Goal: Find specific page/section: Find specific page/section

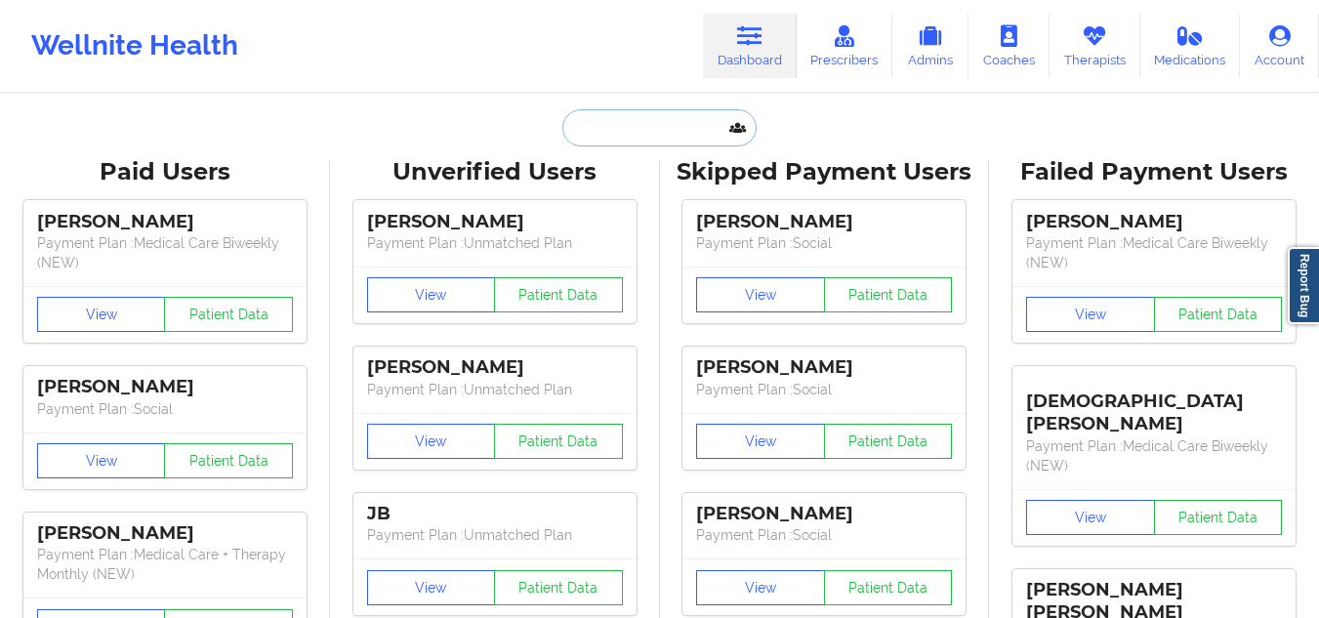
click at [699, 145] on input "text" at bounding box center [658, 127] width 193 height 37
paste input "[PERSON_NAME]'s"
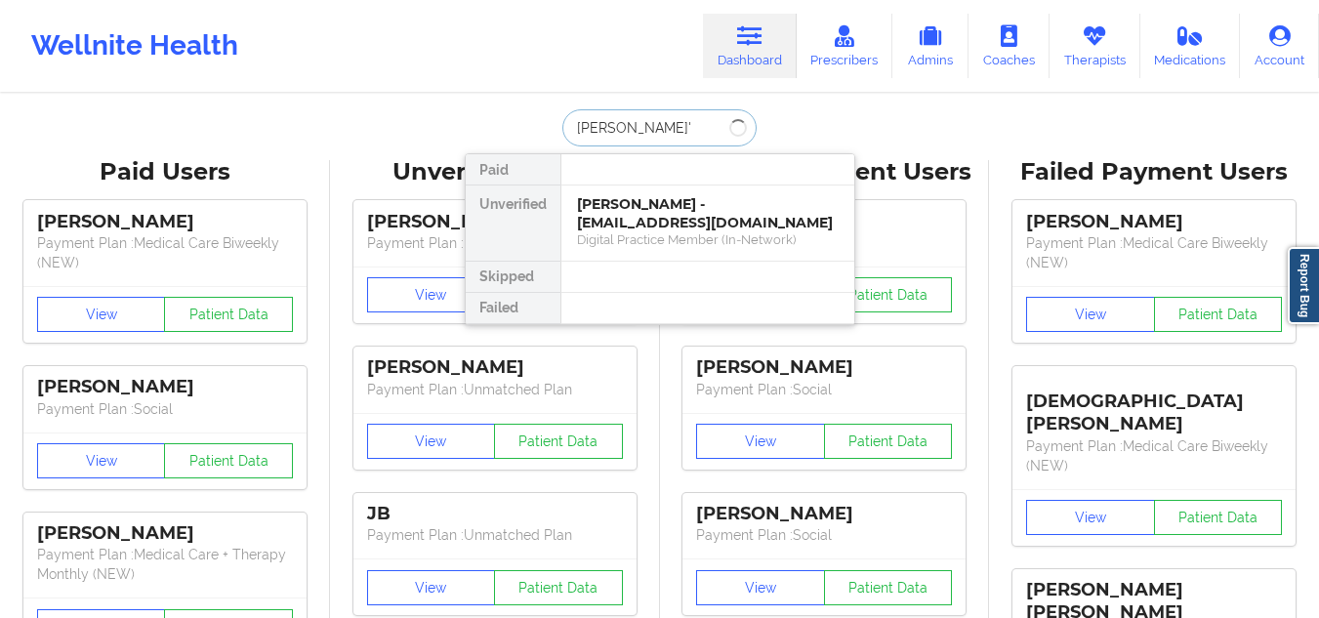
type input "[PERSON_NAME]"
click at [658, 207] on div "[PERSON_NAME] - [PERSON_NAME][EMAIL_ADDRESS][DOMAIN_NAME]" at bounding box center [708, 213] width 262 height 36
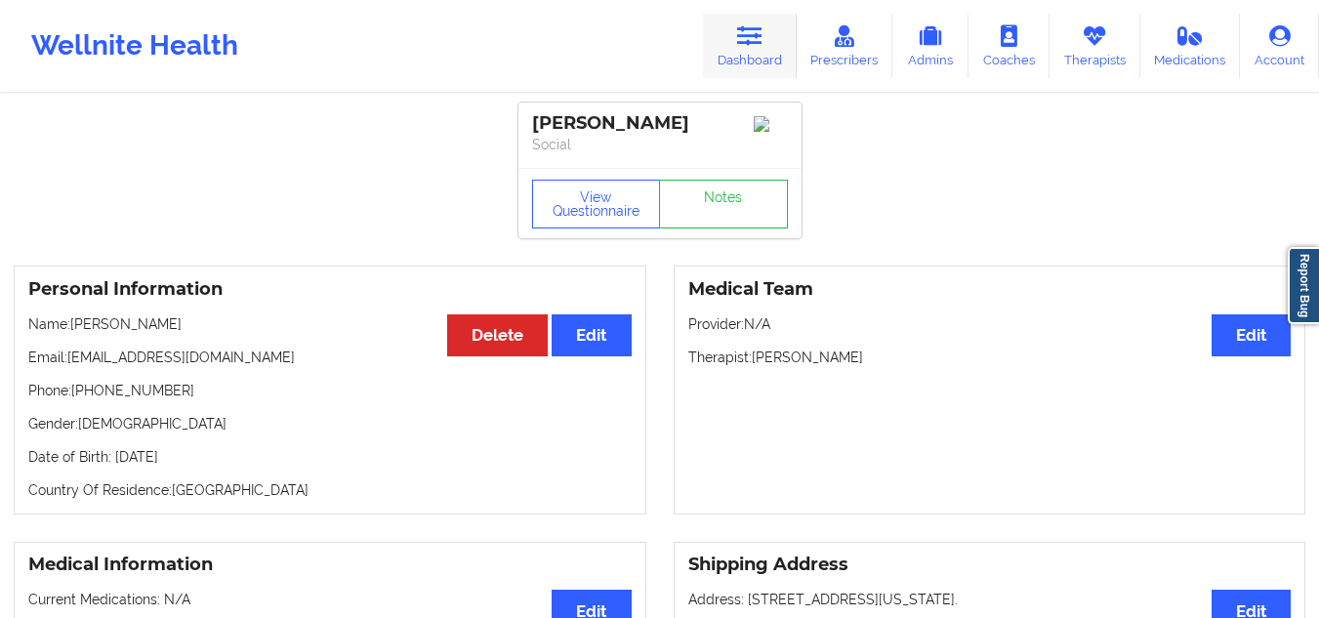
click at [724, 67] on link "Dashboard" at bounding box center [750, 46] width 94 height 64
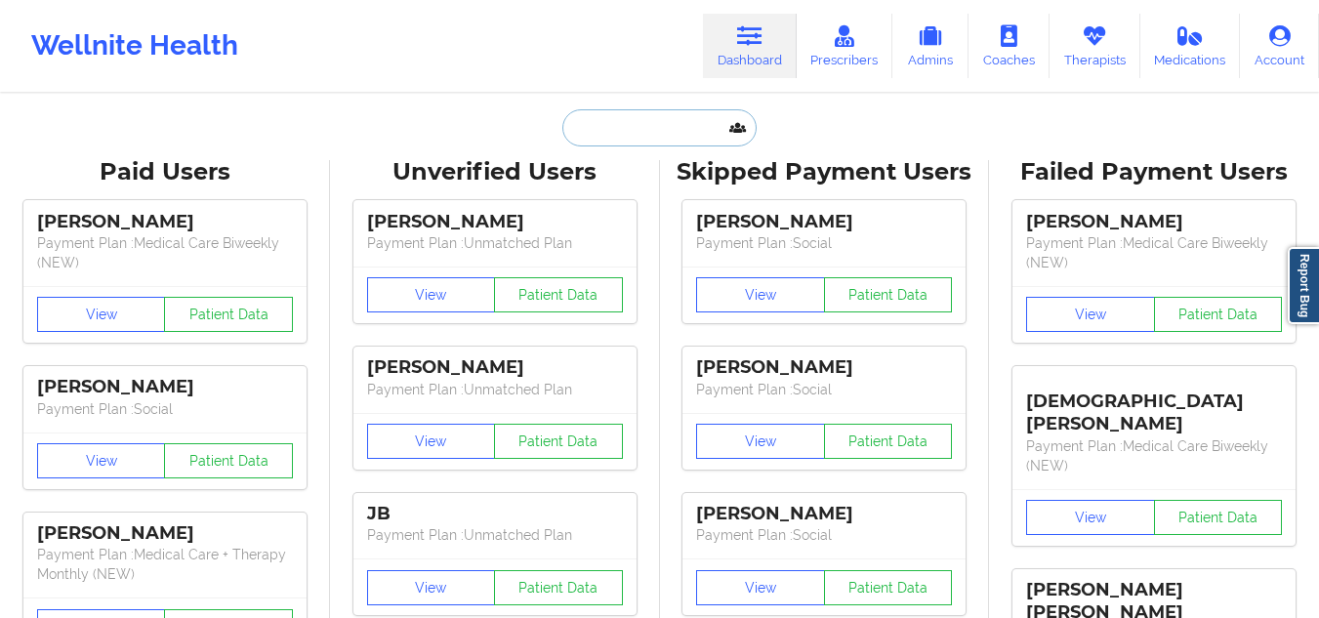
paste input "[DEMOGRAPHIC_DATA][PERSON_NAME]"
type input "[DEMOGRAPHIC_DATA][PERSON_NAME]"
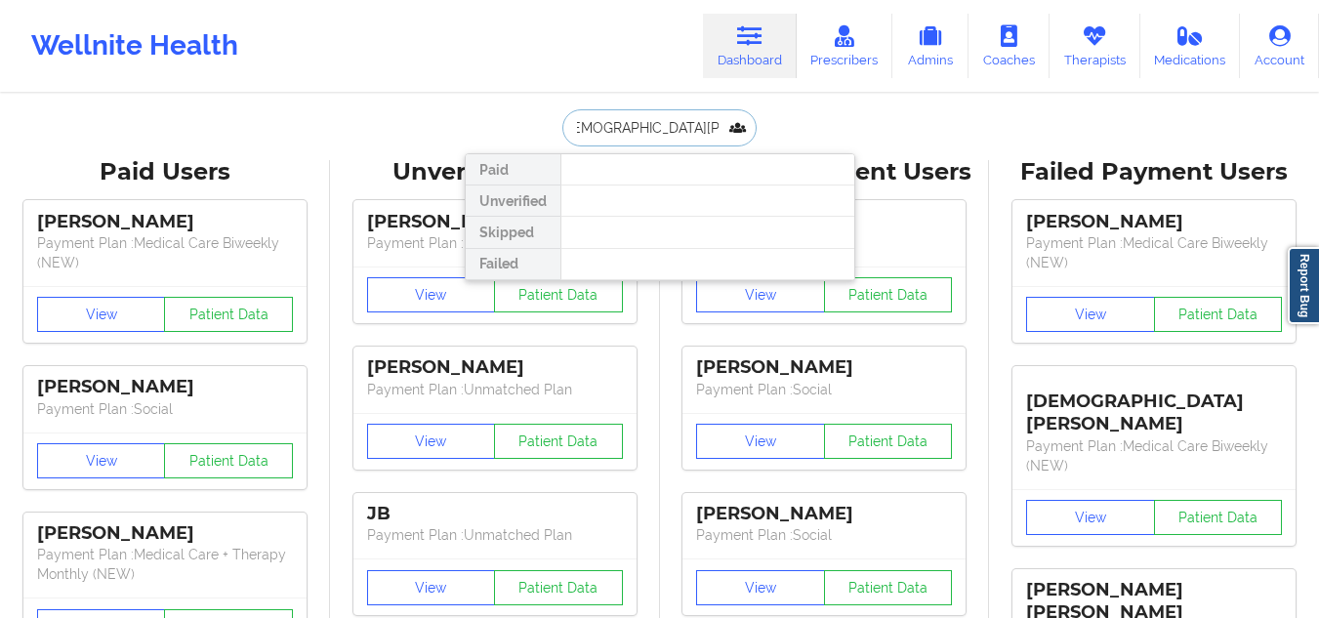
click at [655, 124] on input "[DEMOGRAPHIC_DATA][PERSON_NAME]" at bounding box center [658, 127] width 193 height 37
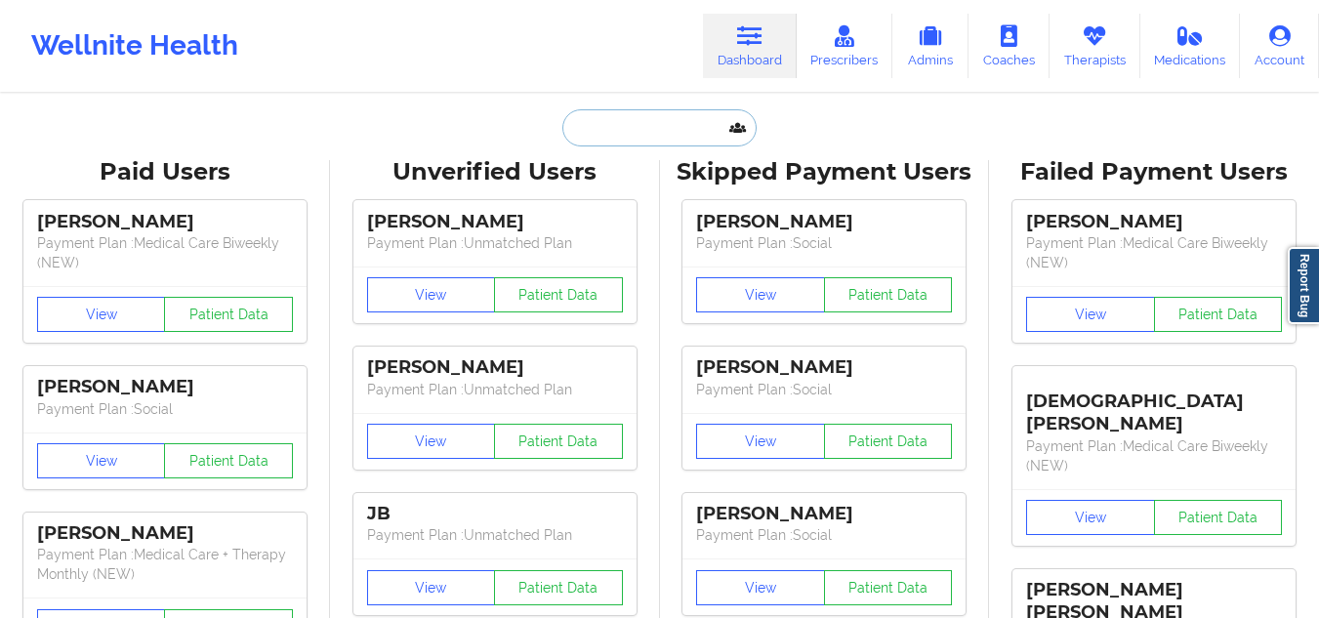
click at [626, 122] on input "text" at bounding box center [658, 127] width 193 height 37
paste input "[PERSON_NAME]'s"
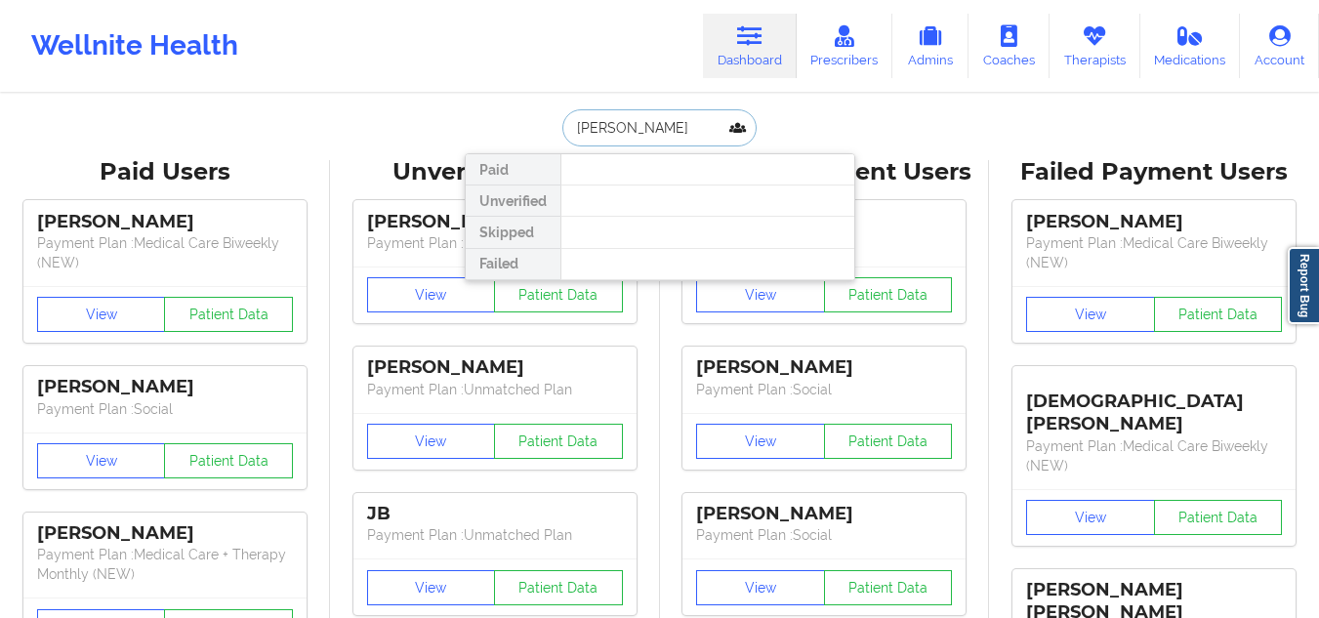
click at [653, 141] on input "[PERSON_NAME]" at bounding box center [658, 127] width 193 height 37
drag, startPoint x: 596, startPoint y: 125, endPoint x: 636, endPoint y: 125, distance: 40.0
click at [636, 125] on input "[PERSON_NAME]" at bounding box center [658, 127] width 193 height 37
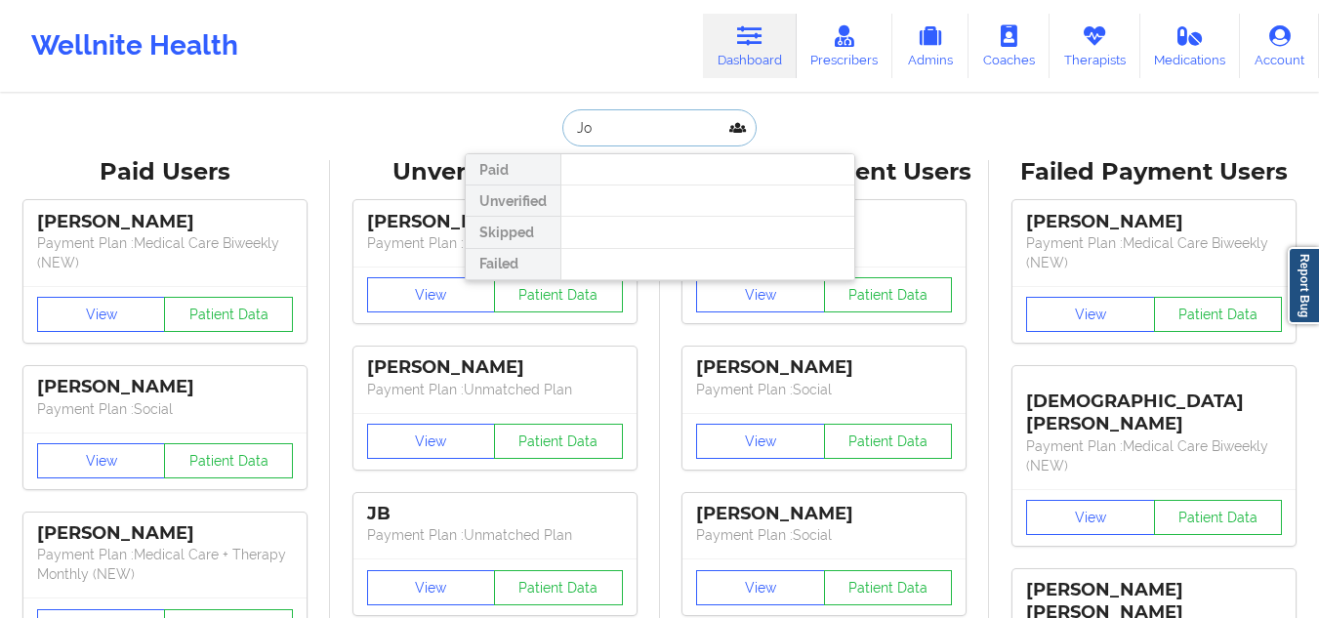
type input "J"
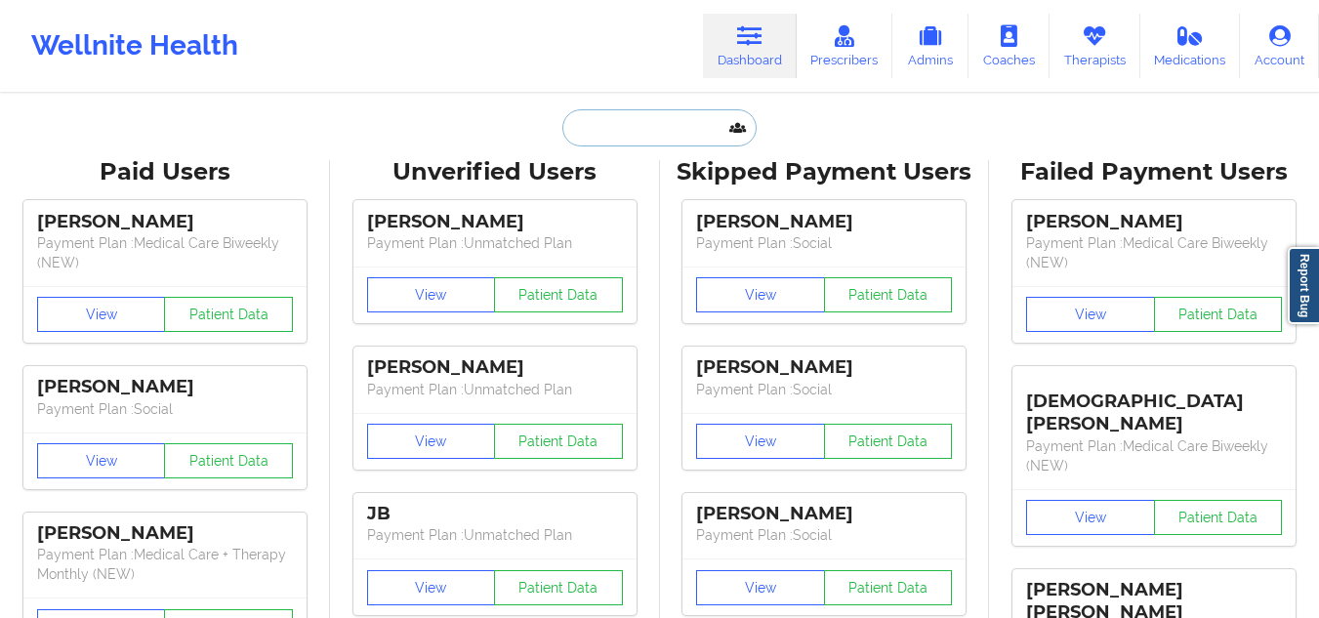
paste input "[PERSON_NAME]'s"
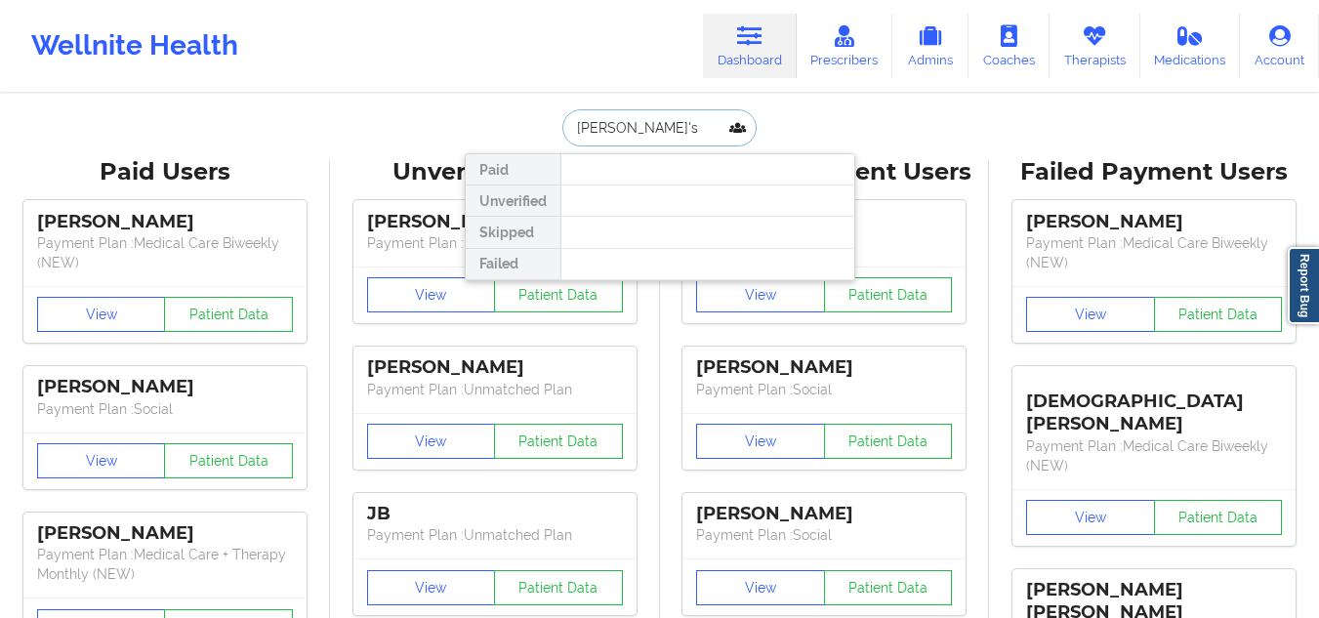
click at [635, 131] on input "[PERSON_NAME]'s" at bounding box center [658, 127] width 193 height 37
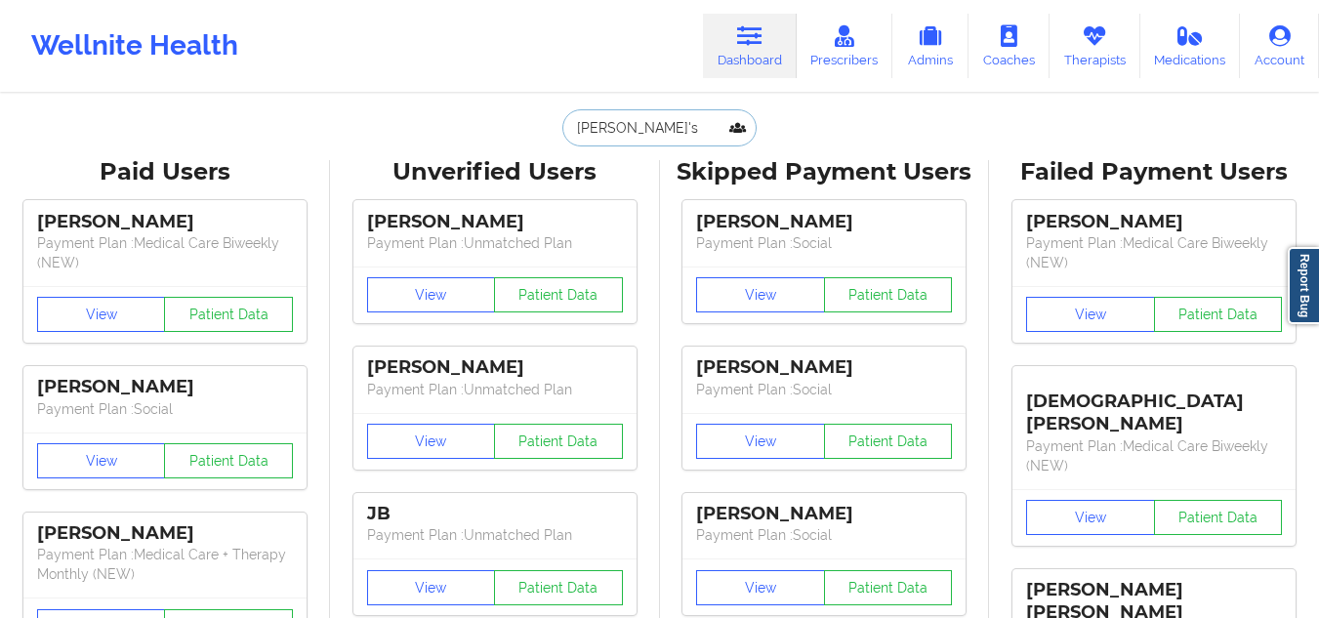
click at [621, 135] on input "[PERSON_NAME]'s" at bounding box center [658, 127] width 193 height 37
click at [587, 129] on input "[PERSON_NAME]'s" at bounding box center [658, 127] width 193 height 37
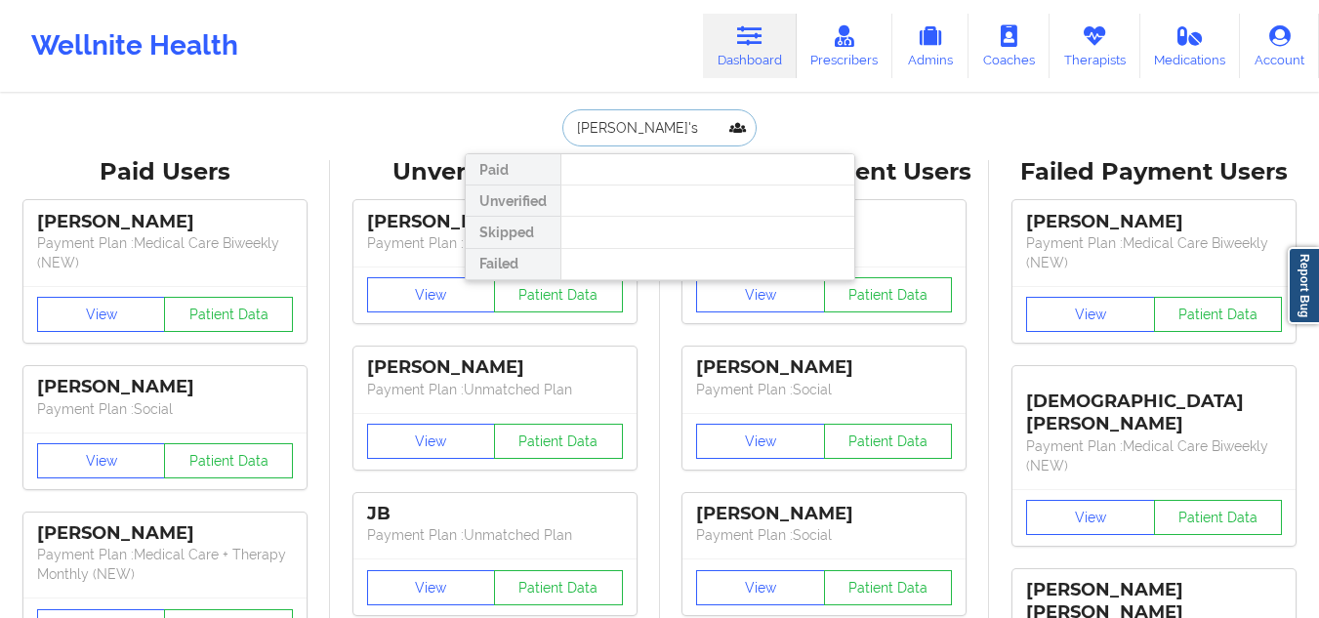
click at [587, 129] on input "[PERSON_NAME]'s" at bounding box center [658, 127] width 193 height 37
type input "Kwhak's"
